Goal: Check status: Check status

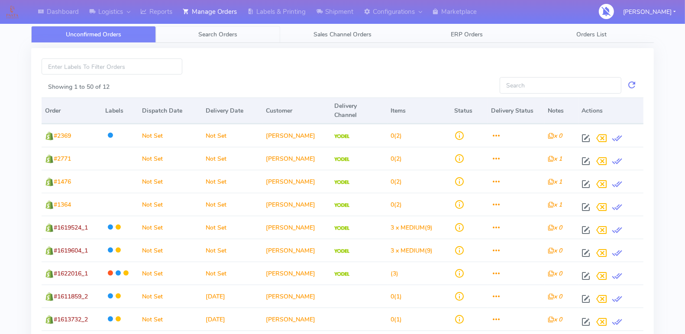
click at [210, 35] on span "Search Orders" at bounding box center [217, 34] width 39 height 8
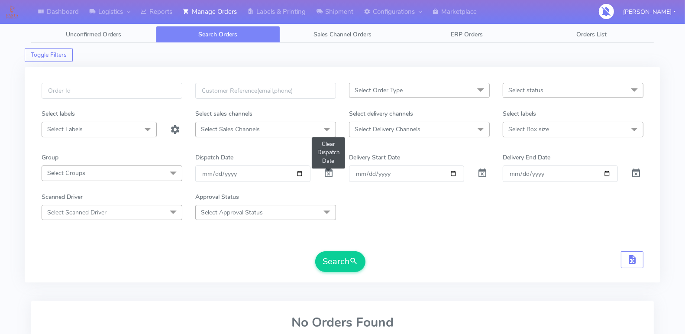
click at [326, 171] on span at bounding box center [328, 175] width 10 height 8
click at [452, 170] on input "Order" at bounding box center [406, 173] width 115 height 16
type input "[DATE]"
click at [608, 171] on input "Delivery End Date" at bounding box center [560, 173] width 115 height 16
type input "[DATE]"
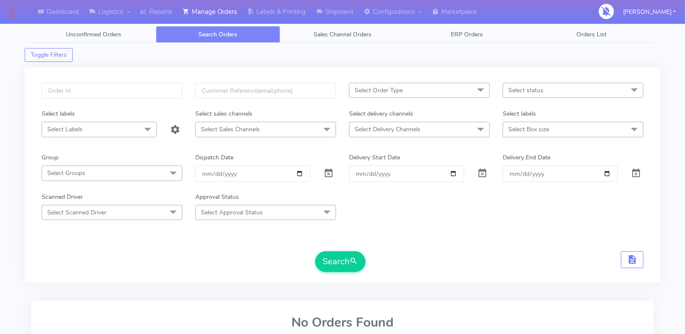
click at [540, 89] on span "Select status" at bounding box center [525, 90] width 35 height 8
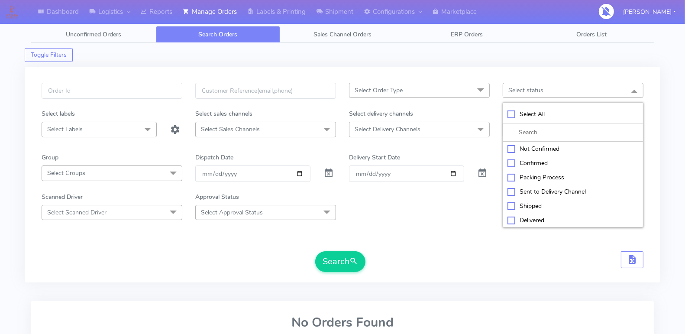
click at [510, 110] on div "Select All" at bounding box center [572, 114] width 131 height 9
checkbox input "true"
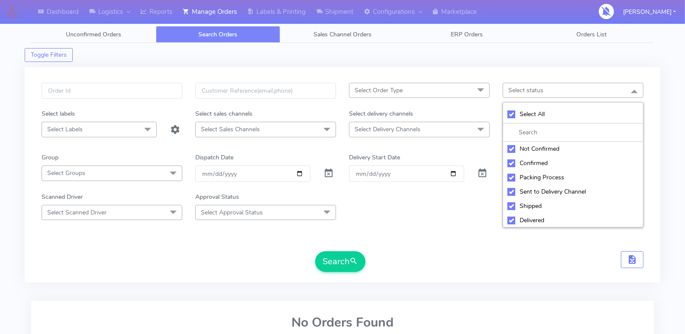
checkbox input "true"
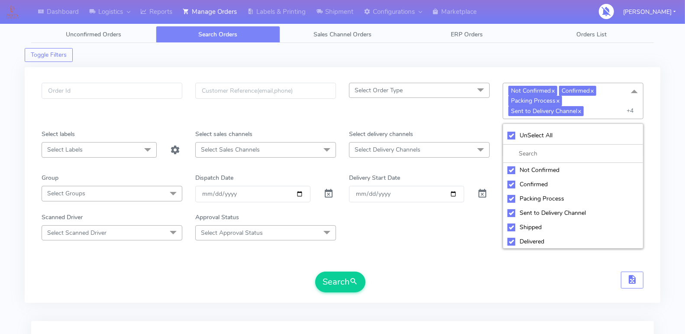
click at [511, 167] on div "Not Confirmed" at bounding box center [572, 169] width 131 height 9
checkbox input "false"
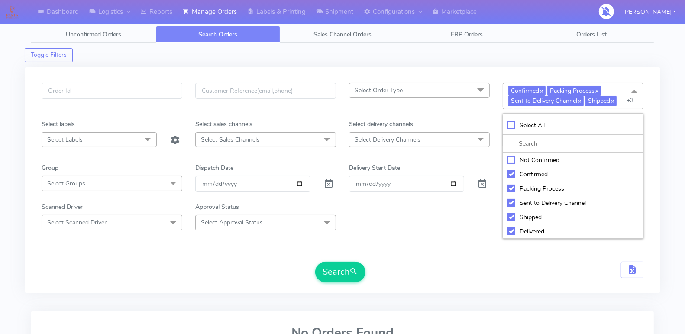
scroll to position [29, 0]
click at [511, 229] on div "Cancelled" at bounding box center [572, 231] width 131 height 9
checkbox input "false"
click at [512, 214] on div "Rejected" at bounding box center [572, 217] width 131 height 9
checkbox input "false"
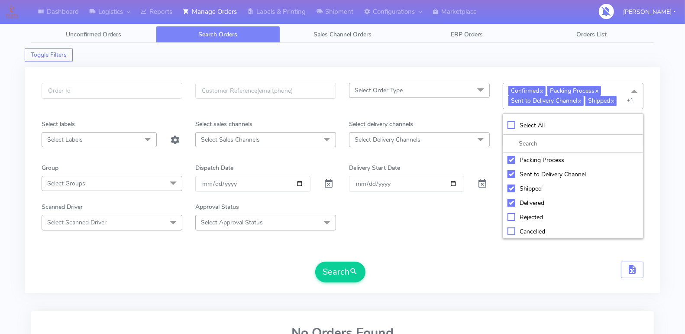
click at [471, 137] on span "Select Delivery Channels" at bounding box center [419, 139] width 141 height 15
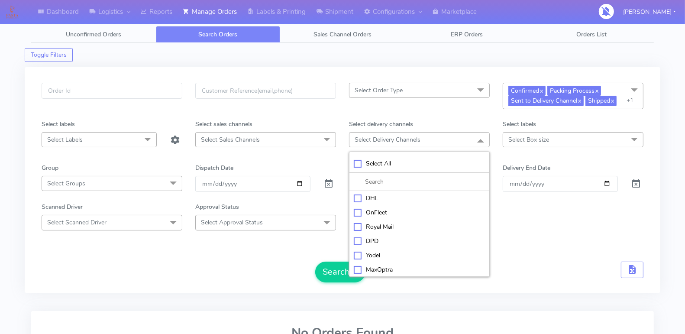
click at [357, 222] on div "Royal Mail" at bounding box center [419, 226] width 131 height 9
checkbox input "true"
click at [339, 264] on button "Search" at bounding box center [340, 272] width 50 height 21
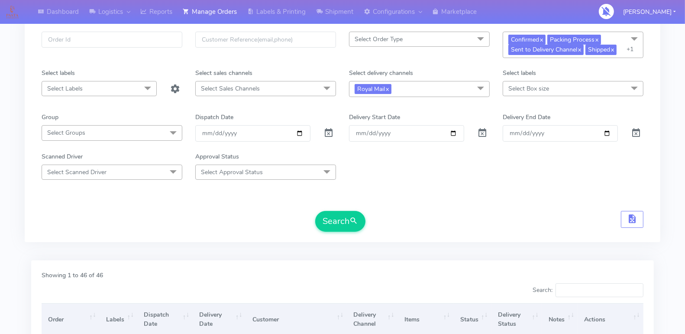
scroll to position [48, 0]
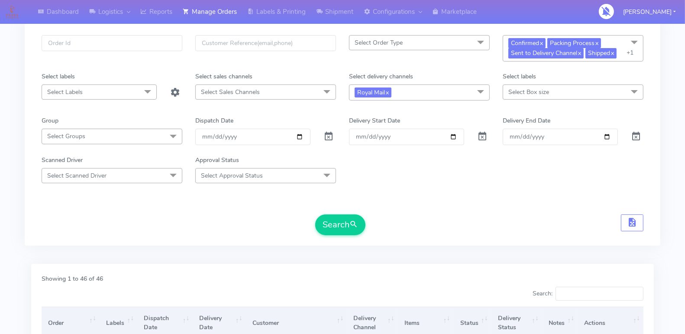
click at [468, 84] on span "Royal Mail x" at bounding box center [419, 92] width 141 height 16
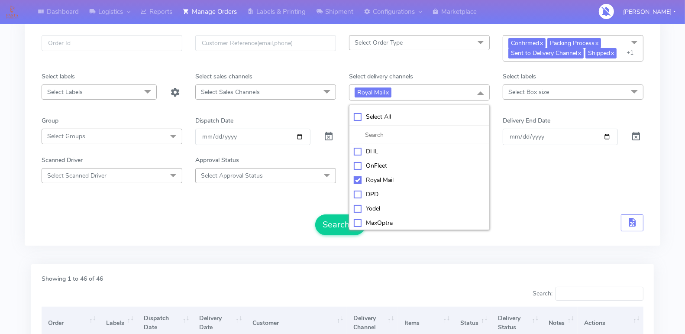
click at [355, 205] on div "Yodel" at bounding box center [419, 208] width 131 height 9
checkbox input "true"
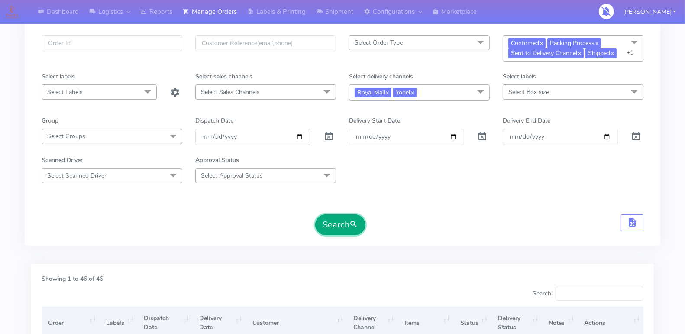
click at [328, 222] on button "Search" at bounding box center [340, 224] width 50 height 21
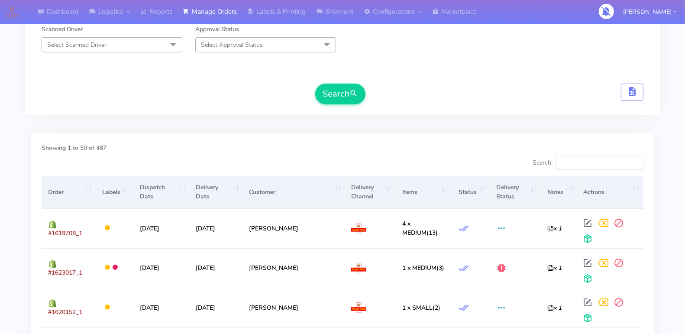
scroll to position [180, 0]
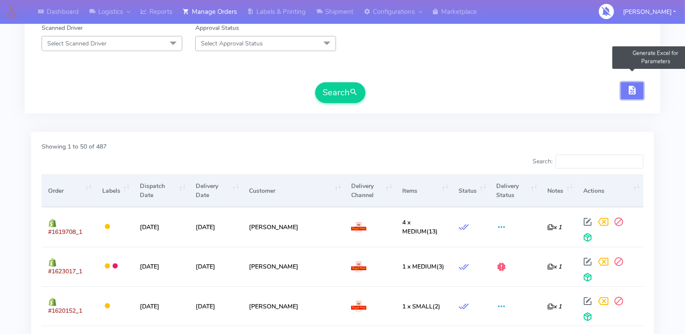
click at [635, 90] on span "button" at bounding box center [632, 92] width 10 height 8
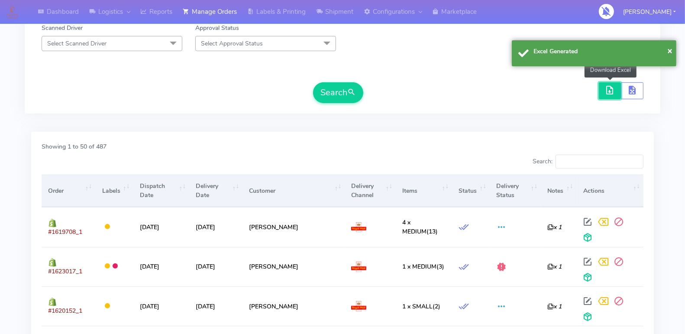
click at [615, 88] on span "button" at bounding box center [610, 92] width 10 height 8
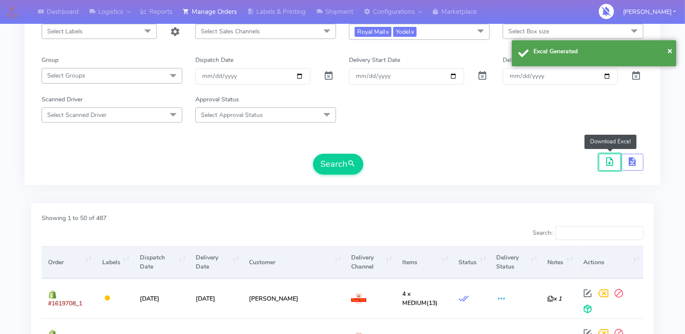
scroll to position [108, 0]
click at [607, 160] on span "button" at bounding box center [610, 164] width 10 height 8
